Goal: Task Accomplishment & Management: Use online tool/utility

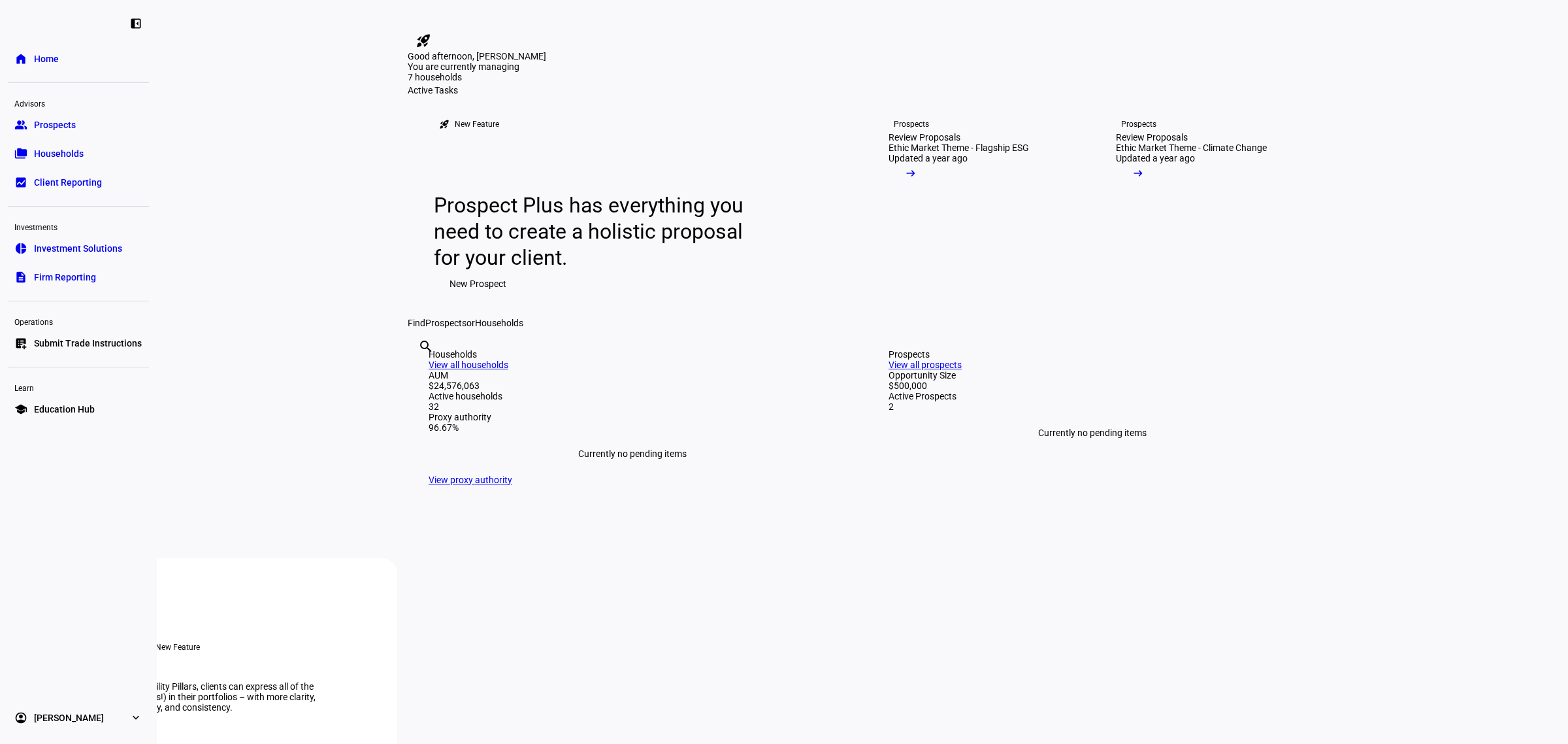
click at [89, 341] on span "Submit Trade Instructions" at bounding box center [88, 343] width 108 height 13
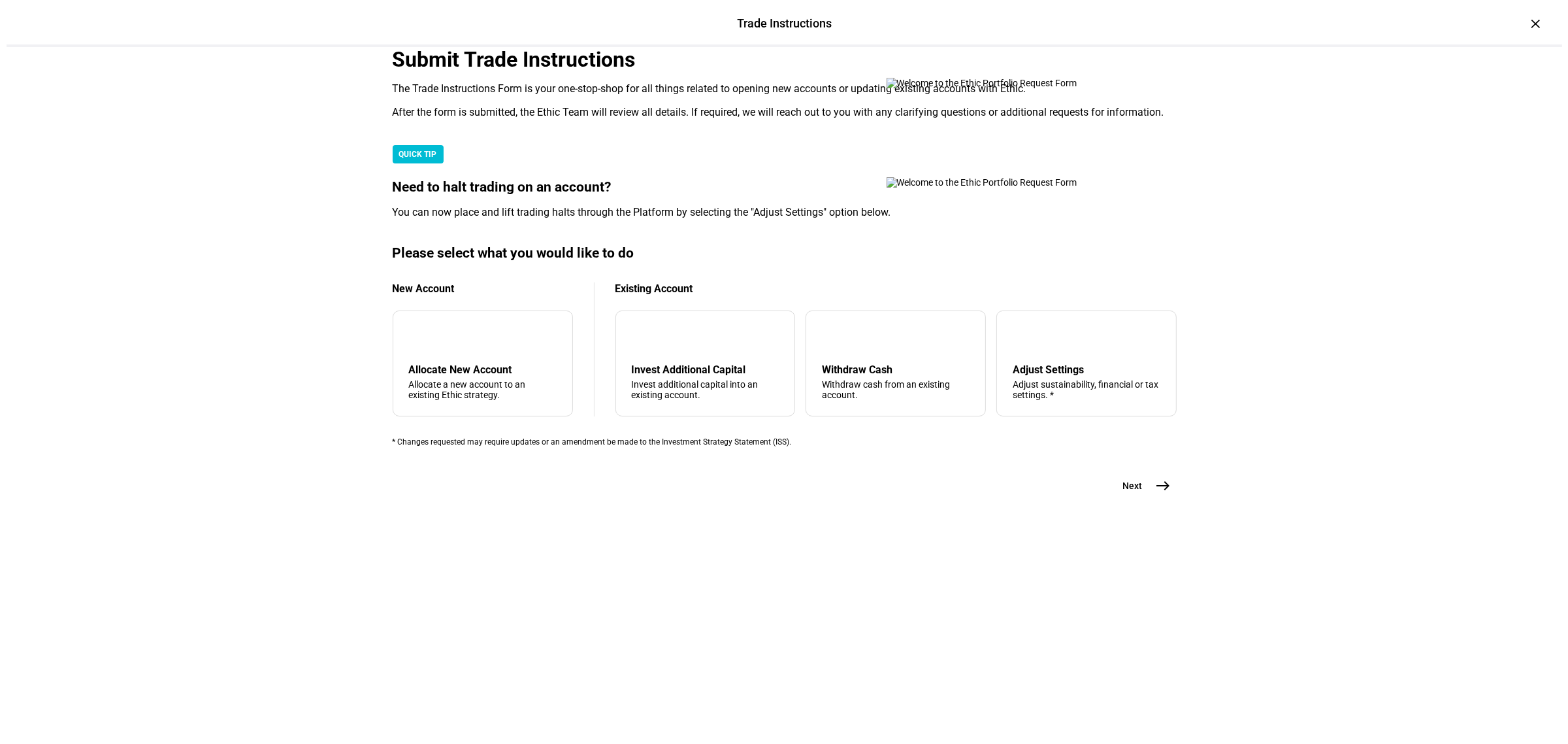
scroll to position [169, 0]
click at [880, 376] on div "Withdraw Cash" at bounding box center [889, 370] width 148 height 13
click at [1151, 493] on mat-icon "east" at bounding box center [1156, 485] width 16 height 16
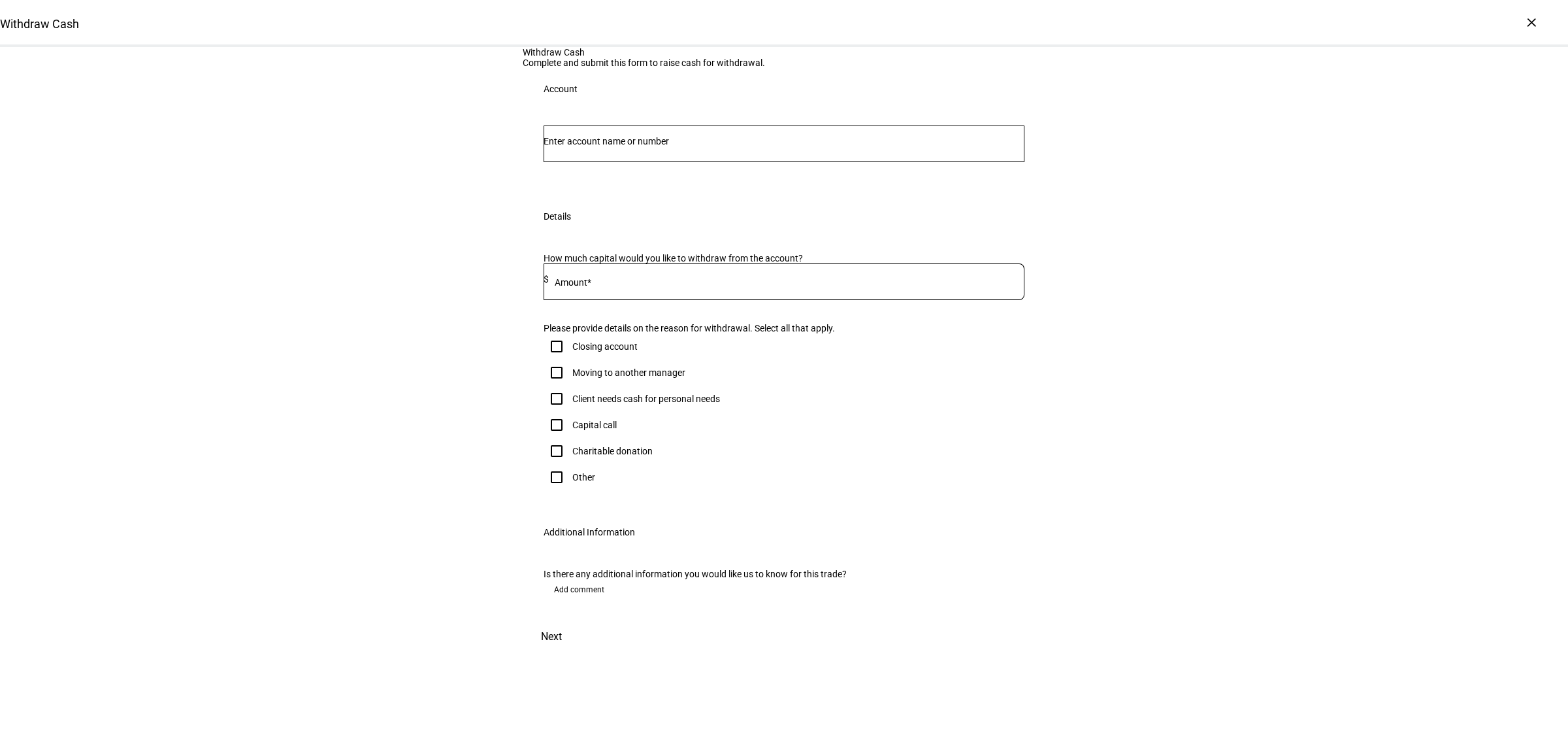
click at [668, 146] on input "Number" at bounding box center [784, 141] width 481 height 10
type input "[PERSON_NAME]"
click at [634, 334] on span "[PERSON_NAME] [PERSON_NAME]" at bounding box center [638, 340] width 158 height 15
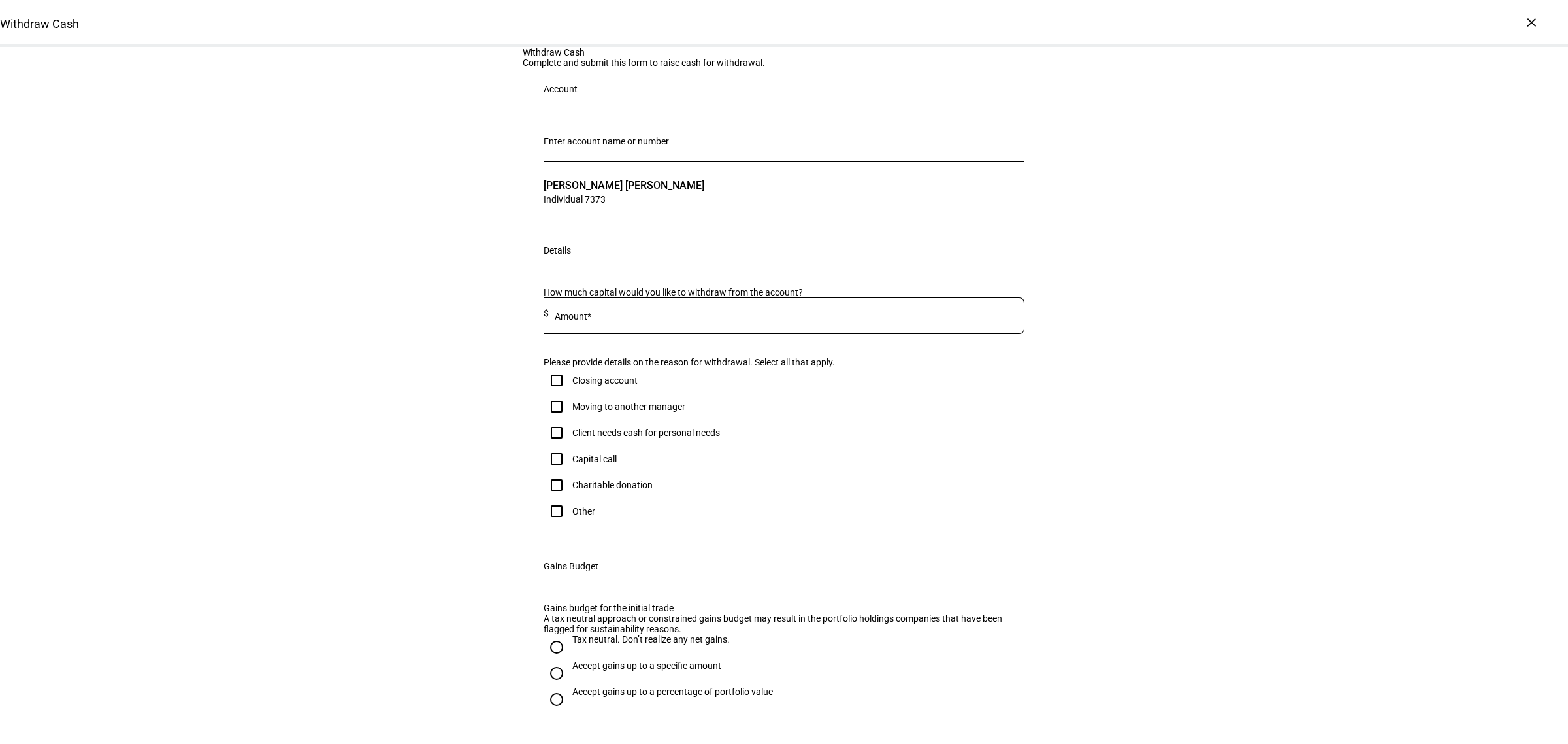
click at [580, 321] on mat-label "Amount*" at bounding box center [573, 316] width 37 height 10
type input "1,000"
click at [616, 438] on div "Client needs cash for personal needs" at bounding box center [646, 432] width 148 height 10
click at [570, 445] on input "Client needs cash for personal needs" at bounding box center [557, 433] width 26 height 26
checkbox input "true"
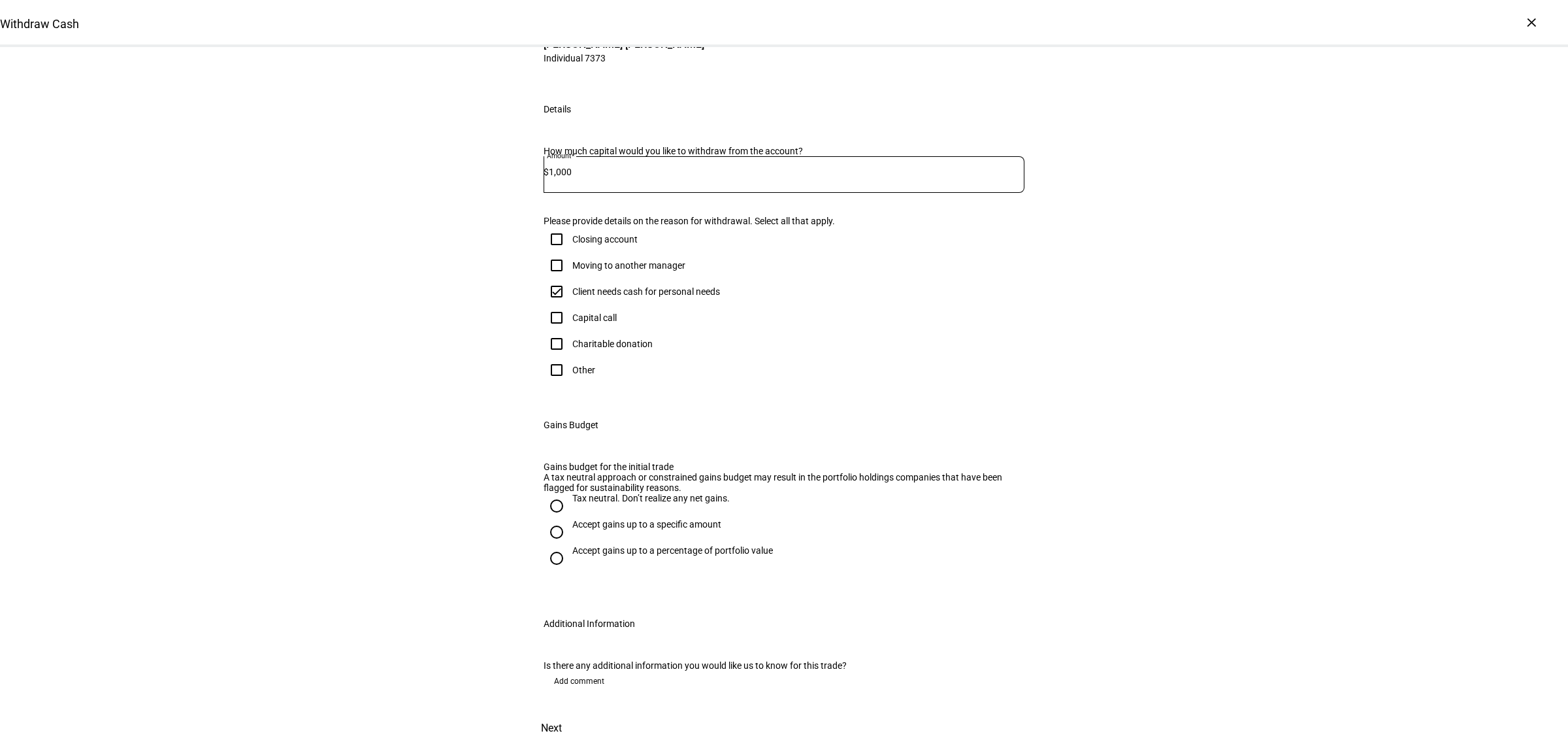
scroll to position [408, 0]
click at [710, 493] on div "Tax neutral. Don’t realize any net gains." at bounding box center [651, 498] width 158 height 10
click at [570, 493] on input "Tax neutral. Don’t realize any net gains." at bounding box center [557, 506] width 26 height 26
radio input "true"
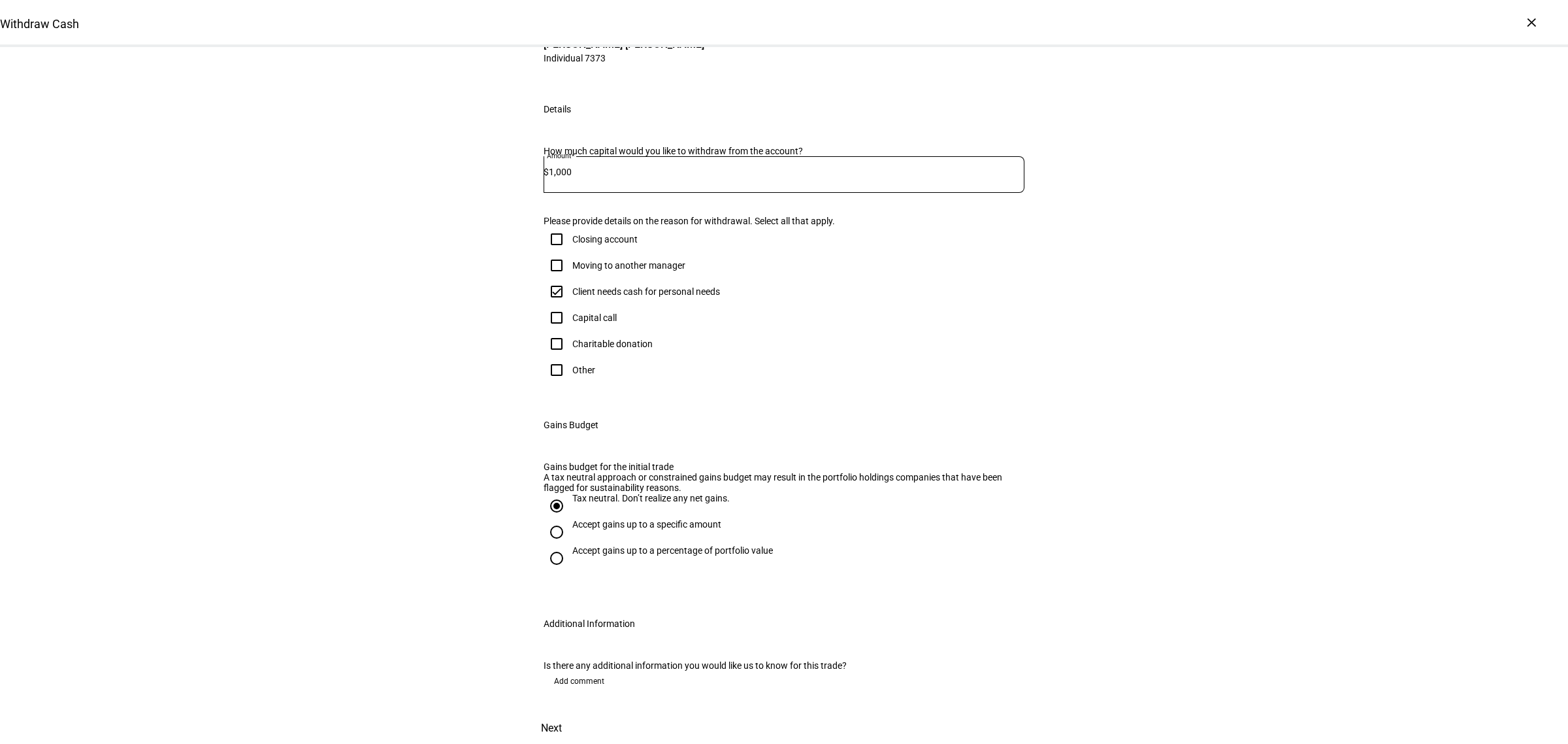
click at [562, 712] on span "Next" at bounding box center [551, 728] width 21 height 31
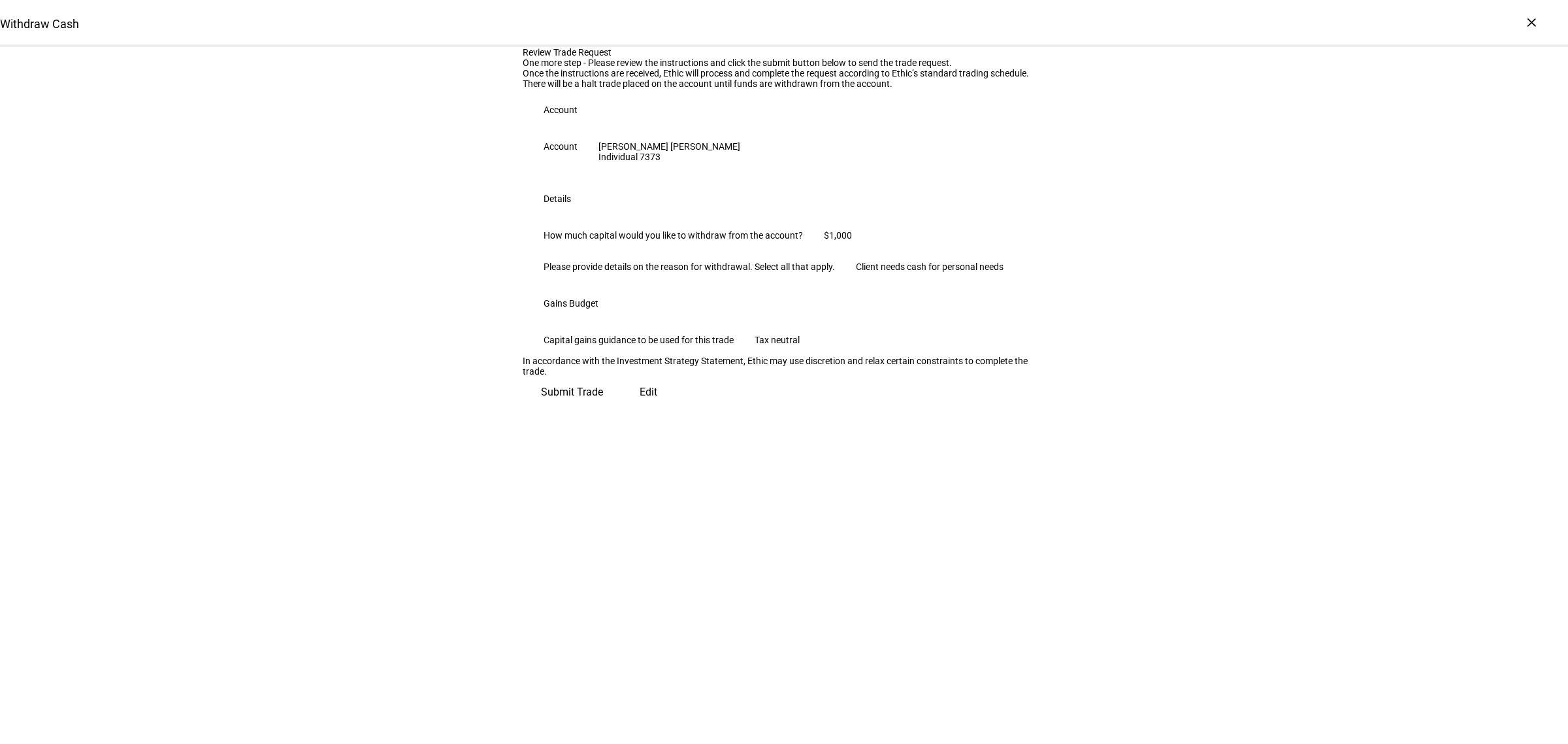
scroll to position [0, 0]
click at [603, 403] on span "Submit Trade" at bounding box center [572, 387] width 62 height 31
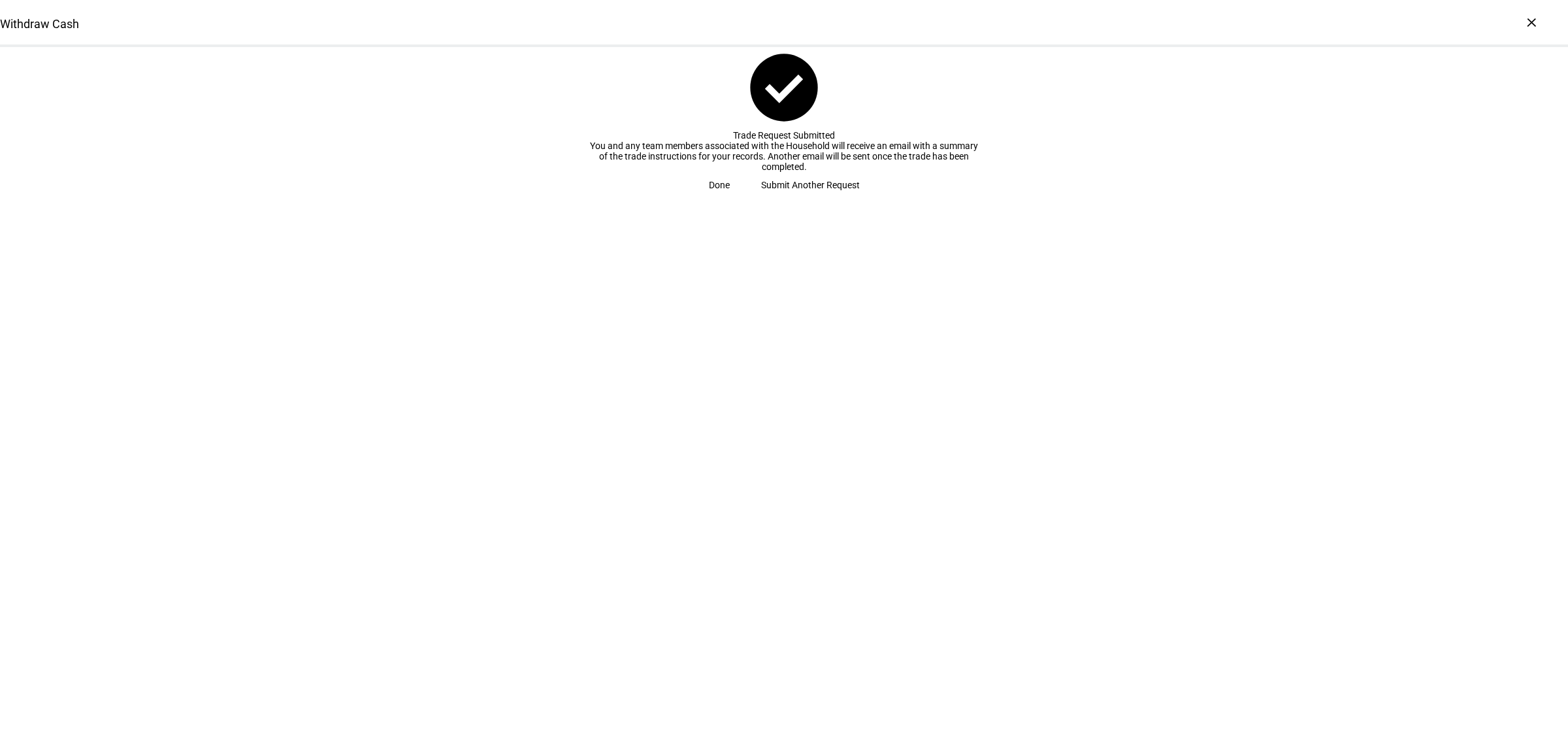
click at [746, 198] on span at bounding box center [719, 184] width 52 height 26
